Goal: Navigation & Orientation: Find specific page/section

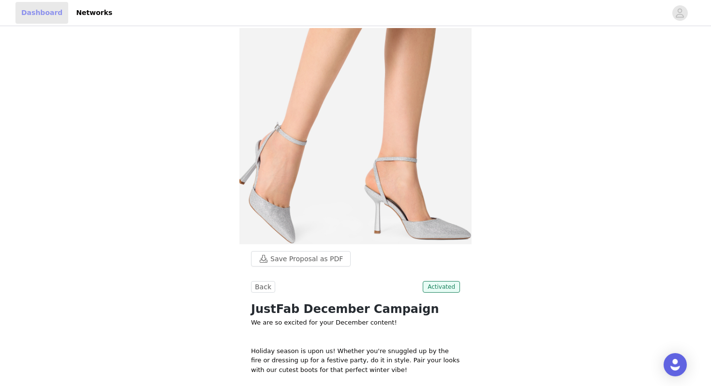
click at [51, 12] on link "Dashboard" at bounding box center [41, 13] width 53 height 22
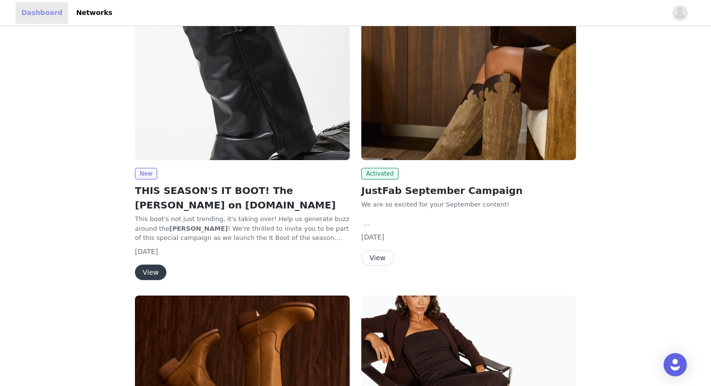
scroll to position [91, 0]
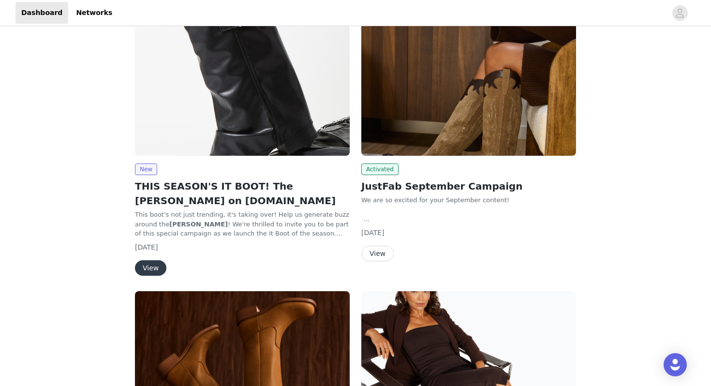
click at [155, 265] on button "View" at bounding box center [150, 267] width 31 height 15
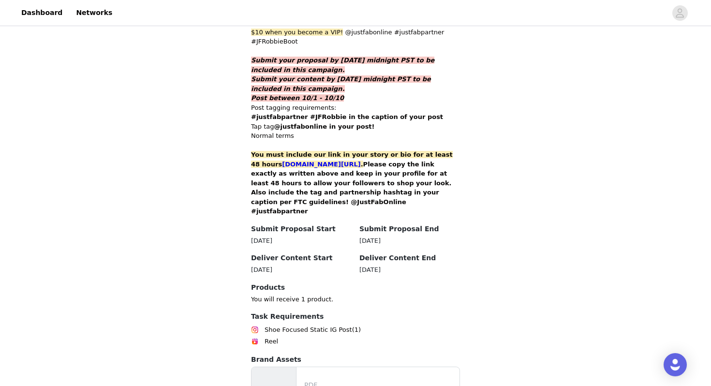
scroll to position [91, 0]
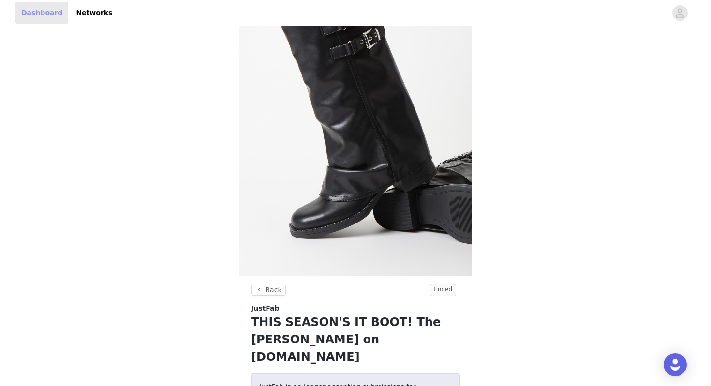
click at [42, 10] on link "Dashboard" at bounding box center [41, 13] width 53 height 22
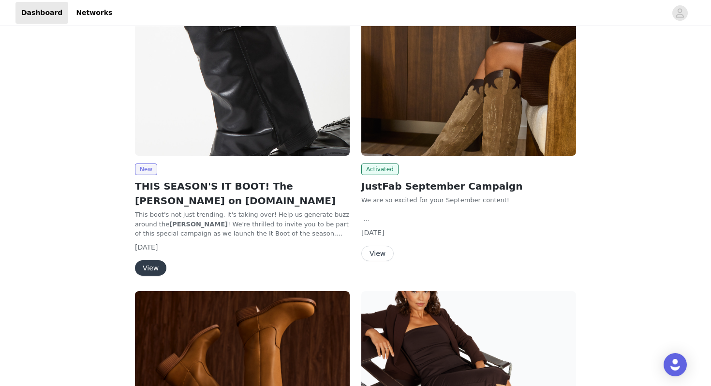
click at [374, 254] on button "View" at bounding box center [377, 253] width 32 height 15
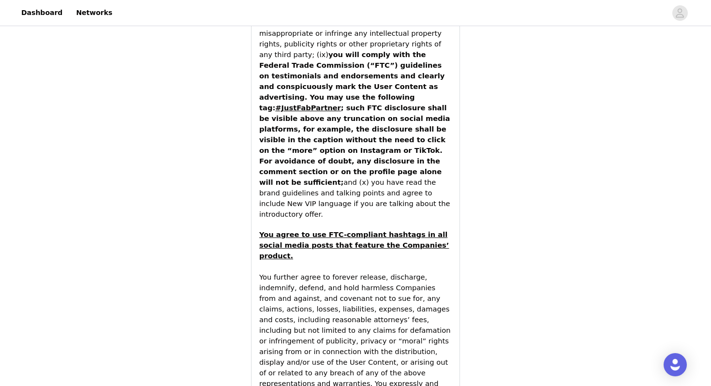
scroll to position [1858, 0]
